Goal: Task Accomplishment & Management: Use online tool/utility

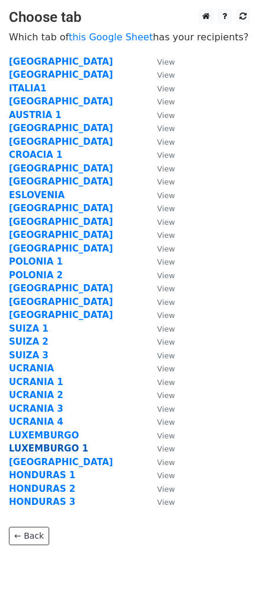
scroll to position [42, 0]
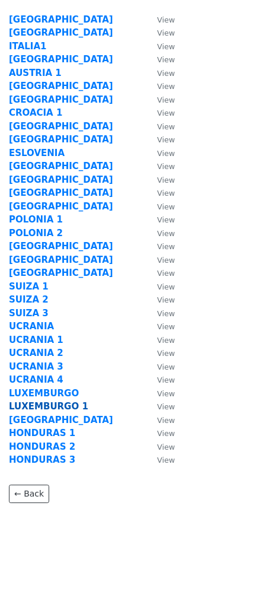
click at [62, 405] on strong "LUXEMBURGO 1" at bounding box center [48, 406] width 79 height 11
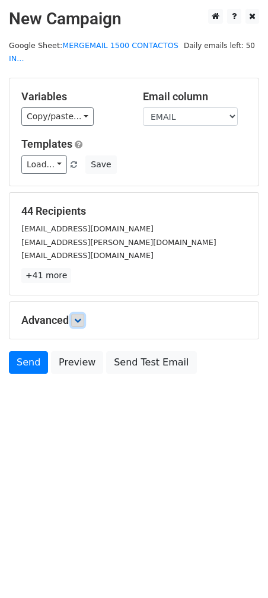
click at [81, 317] on icon at bounding box center [77, 320] width 7 height 7
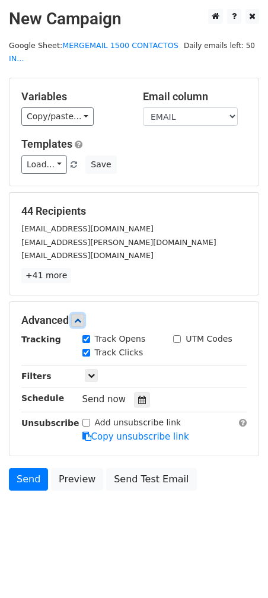
click at [81, 317] on icon at bounding box center [77, 320] width 7 height 7
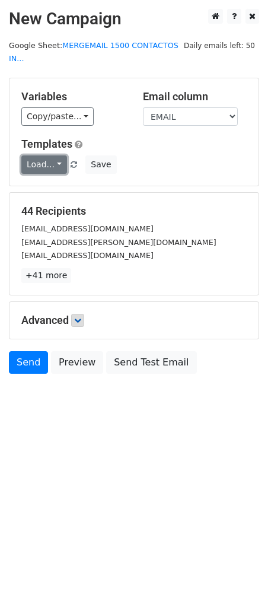
click at [49, 155] on link "Load..." at bounding box center [44, 164] width 46 height 18
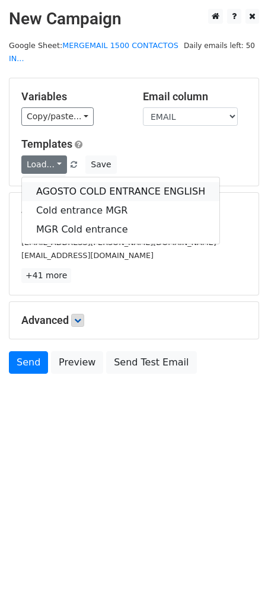
click at [60, 182] on link "AGOSTO COLD ENTRANCE ENGLISH" at bounding box center [120, 191] width 197 height 19
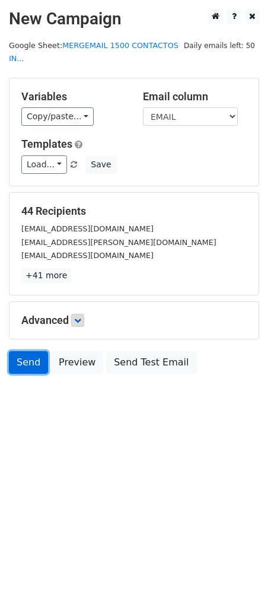
click at [31, 351] on link "Send" at bounding box center [28, 362] width 39 height 23
